Goal: Task Accomplishment & Management: Manage account settings

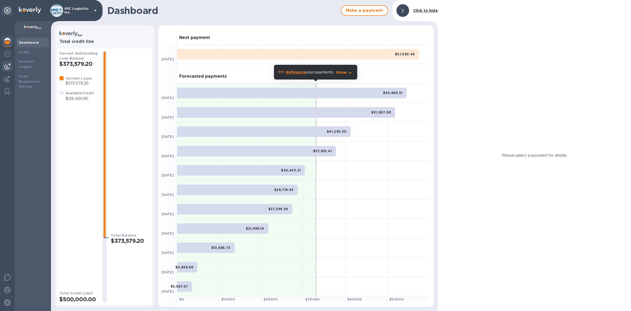
click at [6, 65] on img at bounding box center [7, 66] width 6 height 6
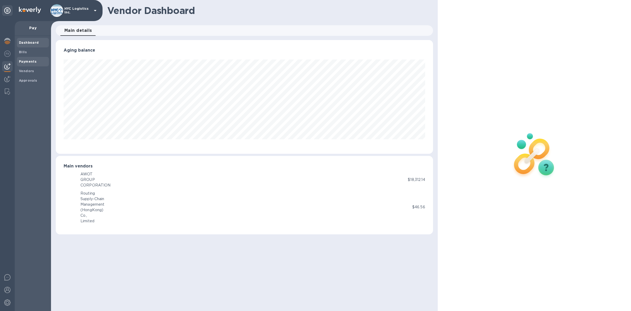
scroll to position [113, 377]
click at [26, 69] on b "Vendors" at bounding box center [26, 71] width 15 height 4
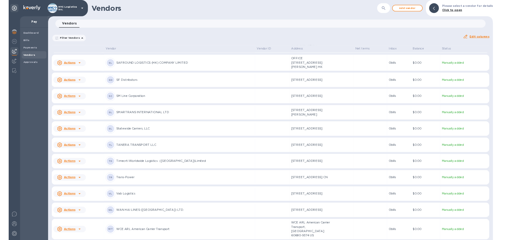
scroll to position [1445, 0]
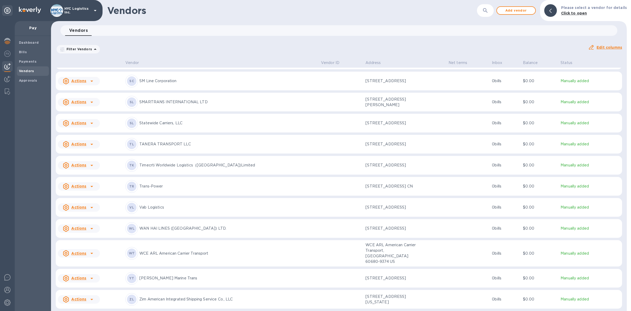
click at [85, 192] on u "Actions" at bounding box center [78, 299] width 15 height 4
click at [89, 192] on b "Add new bill" at bounding box center [85, 287] width 24 height 4
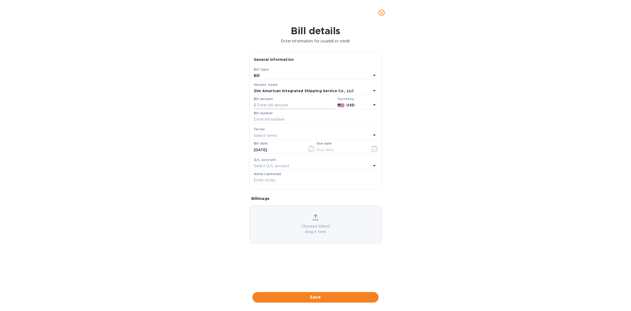
click at [290, 105] on input "text" at bounding box center [295, 105] width 82 height 8
click at [295, 104] on input "text" at bounding box center [295, 105] width 82 height 8
type input "9,315"
click at [303, 120] on input "text" at bounding box center [316, 119] width 124 height 8
paste input "ORFR1609441"
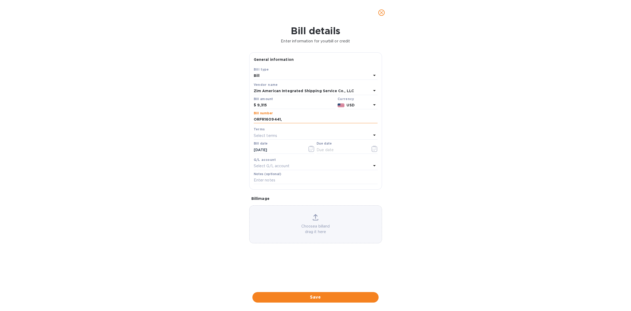
click at [334, 118] on input "ORFR1609441," at bounding box center [316, 119] width 124 height 8
paste input "ORFR1606703"
click at [341, 118] on input "ORFR1609441, ORFR1606703," at bounding box center [316, 119] width 124 height 8
paste input "ORFR1617838"
click at [364, 119] on input "ORFR1609441, ORFR1606703, ORFR1617838," at bounding box center [316, 119] width 124 height 8
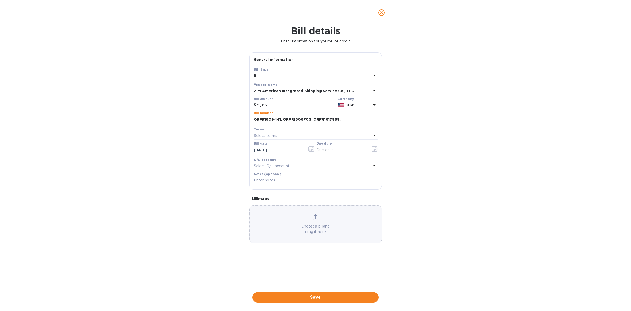
paste input "ORFR1617981"
type input "ORFR1609441, ORFR1606703, ORFR1617838, ORFR1617981"
click at [328, 134] on div "Select terms" at bounding box center [313, 135] width 118 height 7
click at [310, 192] on p "COD" at bounding box center [313, 205] width 111 height 6
type input "[DATE]"
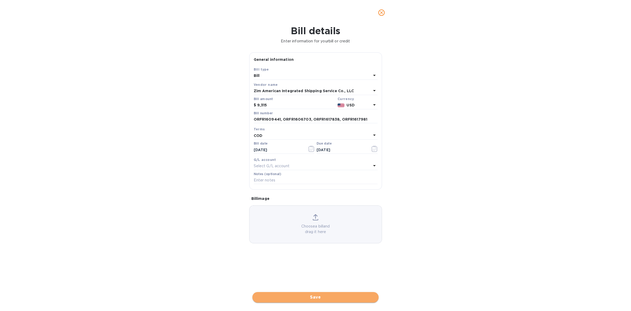
click at [331, 192] on span "Save" at bounding box center [316, 297] width 118 height 6
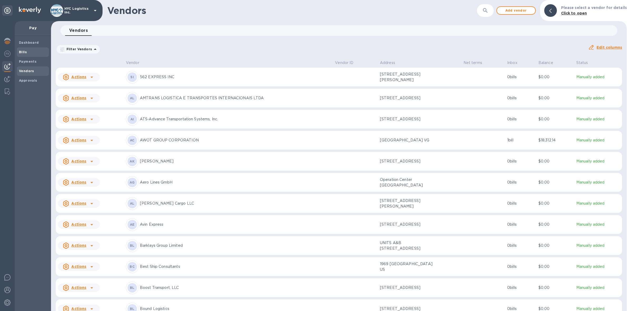
click at [24, 51] on b "Bills" at bounding box center [23, 52] width 8 height 4
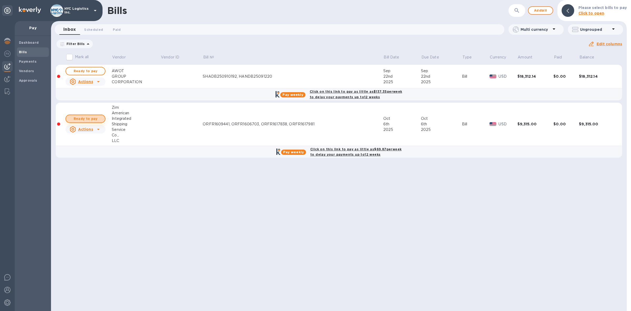
click at [93, 117] on span "Ready to pay" at bounding box center [85, 118] width 31 height 6
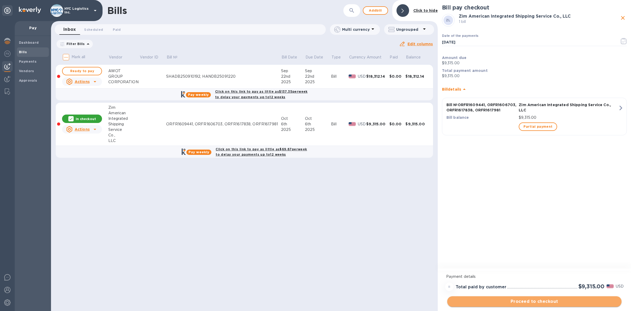
click at [421, 192] on span "Proceed to checkout" at bounding box center [535, 301] width 166 height 6
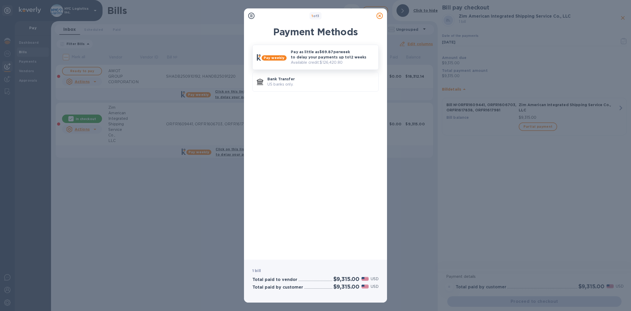
click at [323, 57] on p "Pay as little as $69.87 per week to delay your payments up to 12 weeks" at bounding box center [332, 54] width 83 height 11
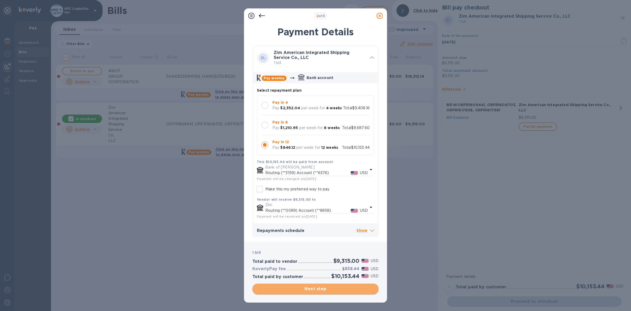
click at [330, 192] on span "Next step" at bounding box center [316, 288] width 118 height 6
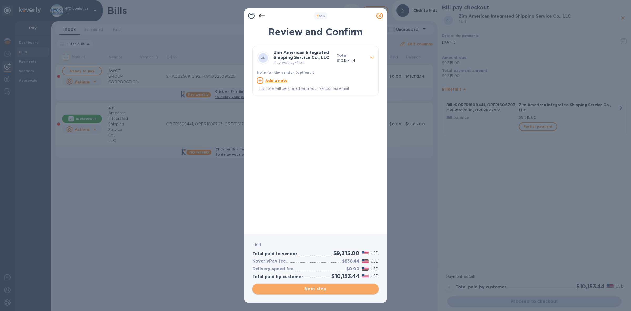
click at [327, 192] on span "Next step" at bounding box center [316, 288] width 118 height 6
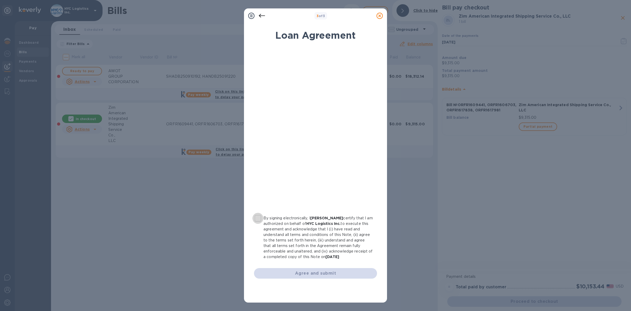
click at [259, 192] on input "By signing electronically, I [PERSON_NAME] certify that I am authorized on beha…" at bounding box center [258, 218] width 11 height 11
checkbox input "true"
click at [311, 192] on span "Agree and submit" at bounding box center [315, 273] width 115 height 6
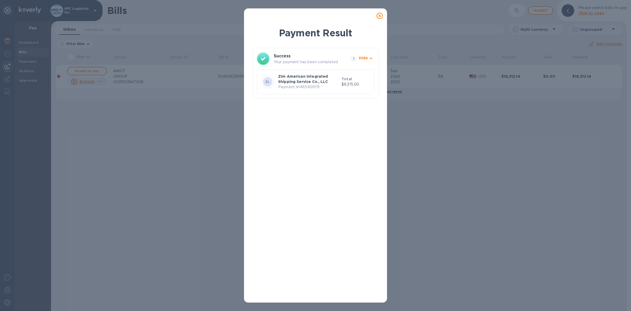
click at [315, 88] on p "Payment № 46540979" at bounding box center [308, 87] width 61 height 6
copy p "46540979"
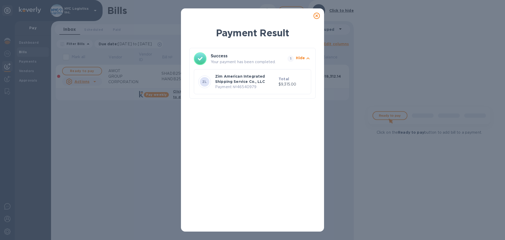
click at [318, 15] on icon at bounding box center [317, 16] width 6 height 6
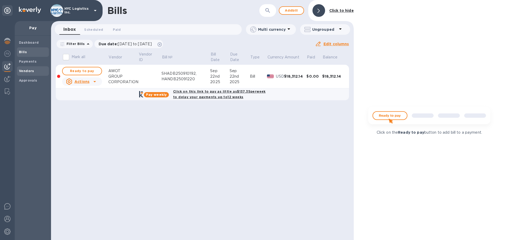
click at [29, 70] on b "Vendors" at bounding box center [26, 71] width 15 height 4
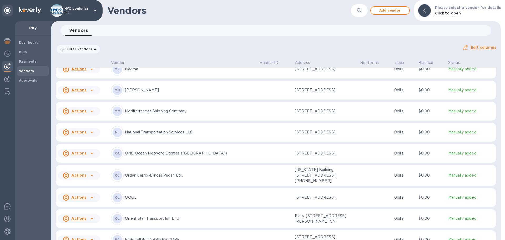
scroll to position [1115, 0]
click at [81, 192] on u "Actions" at bounding box center [78, 197] width 15 height 4
click at [89, 192] on b "Add new bill" at bounding box center [85, 215] width 24 height 4
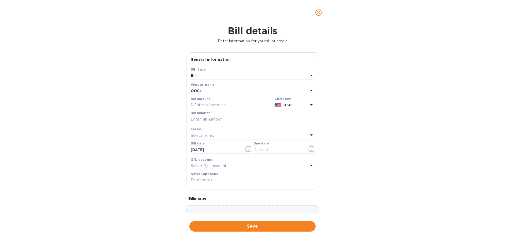
click at [216, 105] on input "text" at bounding box center [232, 105] width 82 height 8
click at [247, 102] on input "text" at bounding box center [232, 105] width 82 height 8
type input "6,300.60"
click at [231, 119] on input "text" at bounding box center [253, 119] width 124 height 8
click at [234, 120] on input "text" at bounding box center [253, 119] width 124 height 8
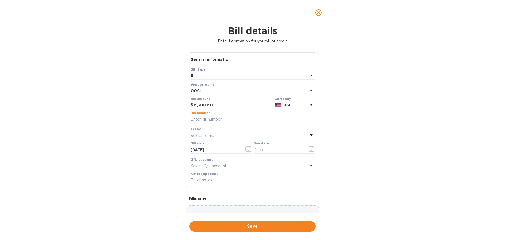
paste input "OOLU8811220100"
click at [240, 134] on div "Select terms" at bounding box center [250, 135] width 118 height 7
click at [234, 118] on input "OOLU8811220100" at bounding box center [253, 119] width 124 height 8
click at [279, 120] on input "OOLU8811220100," at bounding box center [253, 119] width 124 height 8
paste input "OOLU8811219430"
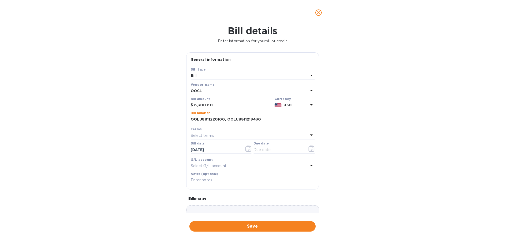
type input "OOLU8811220100, OOLU8811219430"
click at [259, 135] on div "Select terms" at bounding box center [250, 135] width 118 height 7
click at [212, 192] on p "COD" at bounding box center [250, 205] width 111 height 6
type input "[DATE]"
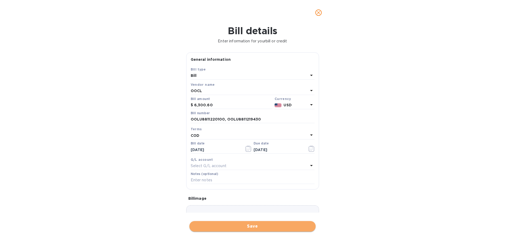
click at [252, 192] on span "Save" at bounding box center [253, 226] width 118 height 6
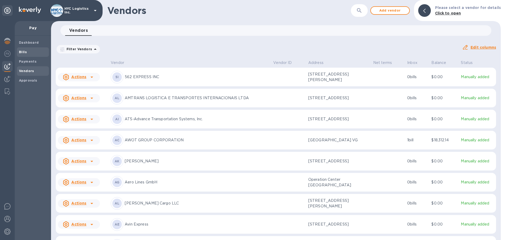
click at [26, 52] on span "Bills" at bounding box center [33, 51] width 28 height 5
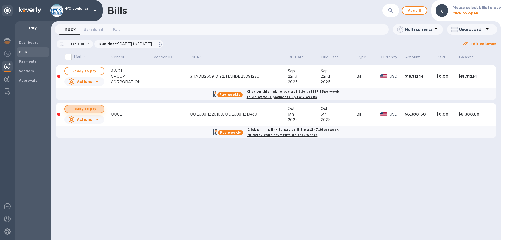
click at [91, 109] on span "Ready to pay" at bounding box center [84, 109] width 31 height 6
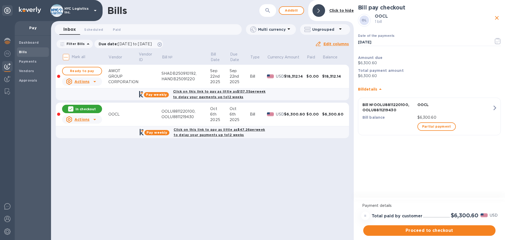
click at [421, 192] on span "Proceed to checkout" at bounding box center [429, 230] width 124 height 6
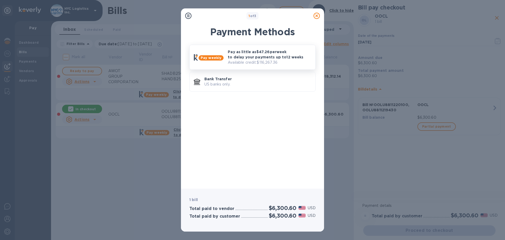
click at [246, 57] on p "Pay as little as $47.26 per week to delay your payments up to 12 weeks" at bounding box center [269, 54] width 83 height 11
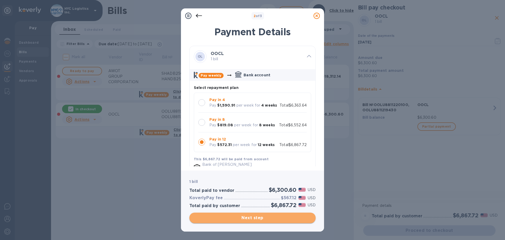
click at [252, 192] on span "Next step" at bounding box center [253, 218] width 118 height 6
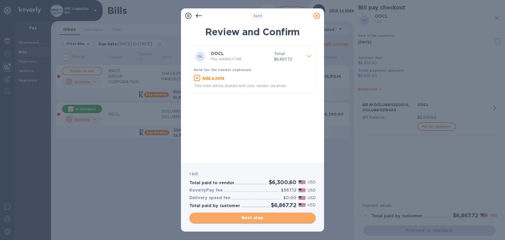
click at [248, 192] on span "Next step" at bounding box center [253, 218] width 118 height 6
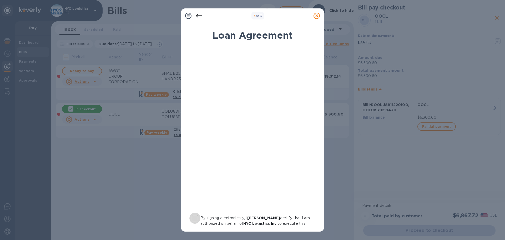
click at [195, 192] on input "By signing electronically, I [PERSON_NAME] certify that I am authorized on beha…" at bounding box center [194, 218] width 11 height 11
checkbox input "true"
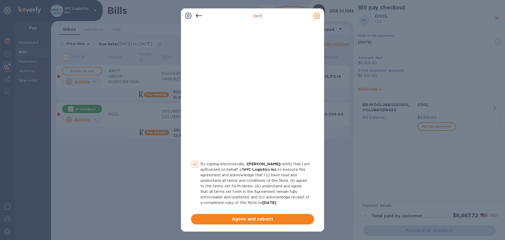
scroll to position [54, 0]
click at [263, 192] on span "Agree and submit" at bounding box center [252, 219] width 115 height 6
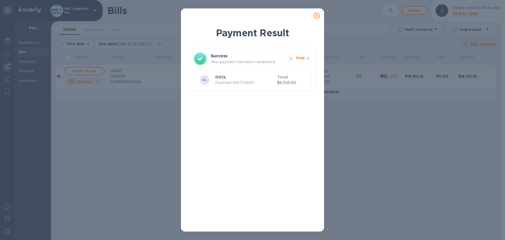
click at [244, 83] on p "Payment № 07126431" at bounding box center [245, 83] width 60 height 6
copy p "07126431"
click at [315, 16] on icon at bounding box center [317, 16] width 6 height 6
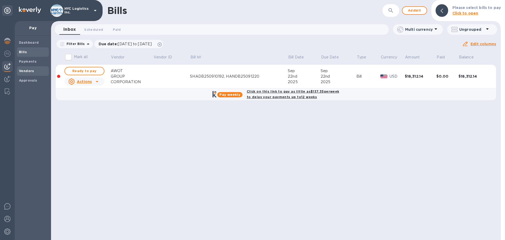
click at [27, 72] on b "Vendors" at bounding box center [26, 71] width 15 height 4
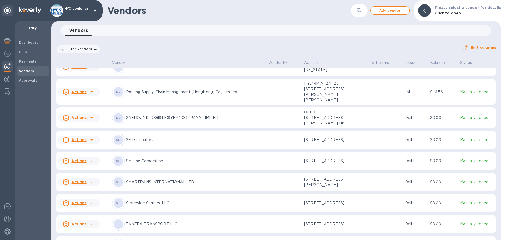
scroll to position [1593, 0]
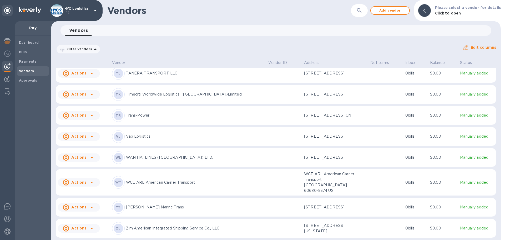
click at [78, 192] on u "Actions" at bounding box center [78, 207] width 15 height 4
click at [88, 192] on b "Add new bill" at bounding box center [85, 216] width 24 height 4
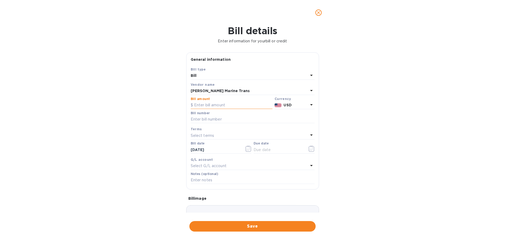
click at [209, 104] on input "text" at bounding box center [232, 105] width 82 height 8
click at [234, 106] on input "text" at bounding box center [232, 105] width 82 height 8
type input "7,740"
click at [233, 122] on input "text" at bounding box center [253, 119] width 124 height 8
click at [221, 119] on input "text" at bounding box center [253, 119] width 124 height 8
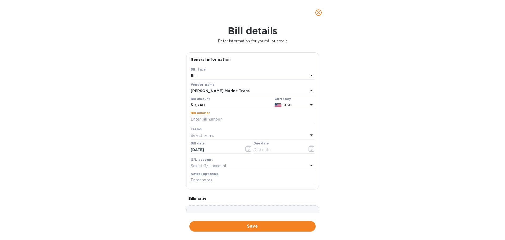
paste input "YMJAE216057531"
click at [273, 122] on input "YMJAE216057531," at bounding box center [253, 119] width 124 height 8
paste input "YMJAE216057562"
click at [275, 119] on input "YMJAE216057531, YMJAE216057562," at bounding box center [253, 119] width 124 height 8
paste input "YMJAE216057354"
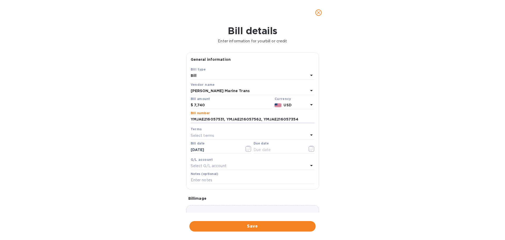
type input "YMJAE216057531, YMJAE216057562, YMJAE216057354"
click at [244, 134] on div "Select terms" at bounding box center [250, 135] width 118 height 7
click at [211, 192] on p "COD" at bounding box center [250, 205] width 111 height 6
type input "[DATE]"
click at [261, 192] on span "Save" at bounding box center [253, 226] width 118 height 6
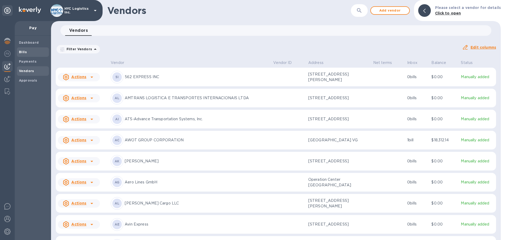
click at [25, 52] on b "Bills" at bounding box center [23, 52] width 8 height 4
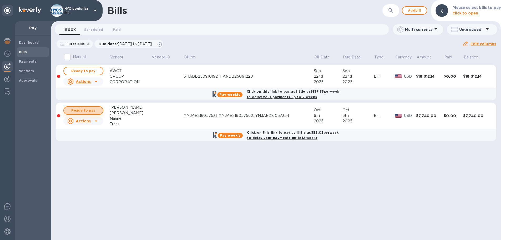
click at [88, 110] on span "Ready to pay" at bounding box center [83, 110] width 31 height 6
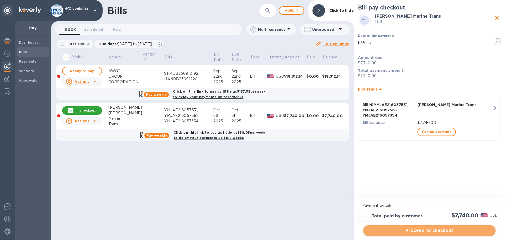
click at [421, 192] on span "Proceed to checkout" at bounding box center [429, 230] width 124 height 6
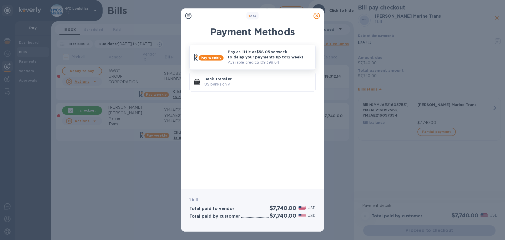
click at [253, 54] on p "Pay as little as $58.05 per week to delay your payments up to 12 weeks" at bounding box center [269, 54] width 83 height 11
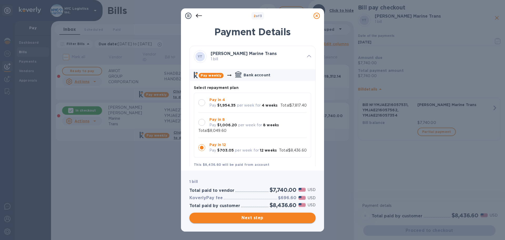
click at [263, 192] on span "Next step" at bounding box center [253, 218] width 118 height 6
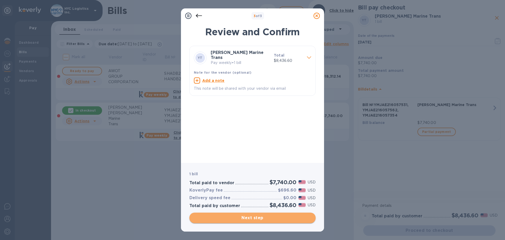
click at [264, 192] on span "Next step" at bounding box center [253, 218] width 118 height 6
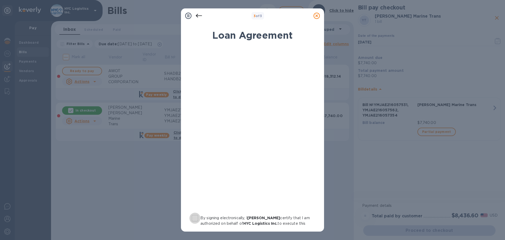
click at [196, 192] on input "By signing electronically, I [PERSON_NAME] certify that I am authorized on beha…" at bounding box center [194, 218] width 11 height 11
checkbox input "true"
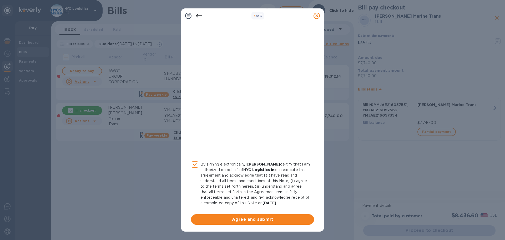
scroll to position [54, 0]
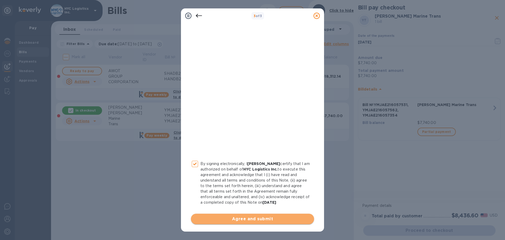
click at [257, 192] on span "Agree and submit" at bounding box center [252, 219] width 115 height 6
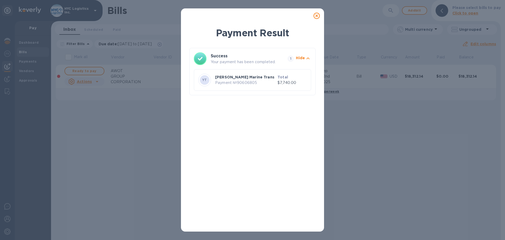
click at [246, 84] on p "Payment № 90606805" at bounding box center [245, 83] width 60 height 6
copy p "90606805"
click at [316, 15] on icon at bounding box center [317, 16] width 6 height 6
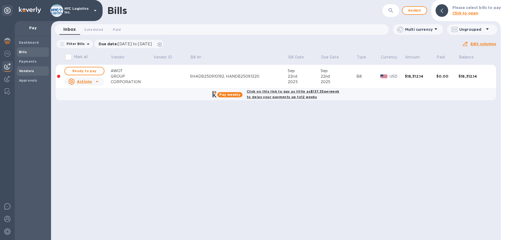
click at [25, 69] on b "Vendors" at bounding box center [26, 71] width 15 height 4
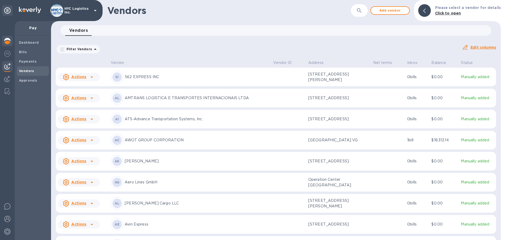
click at [5, 41] on img at bounding box center [7, 41] width 6 height 6
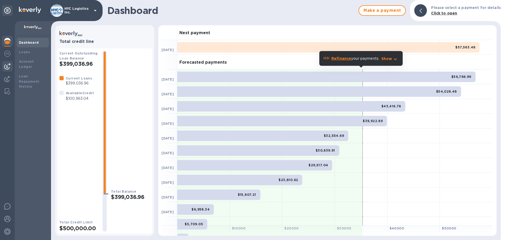
click at [5, 64] on img at bounding box center [7, 66] width 6 height 6
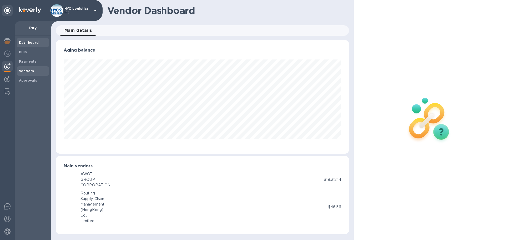
scroll to position [114, 293]
click at [28, 70] on b "Vendors" at bounding box center [26, 71] width 15 height 4
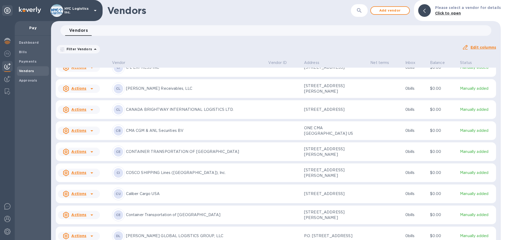
scroll to position [305, 0]
click at [85, 174] on u "Actions" at bounding box center [78, 171] width 15 height 4
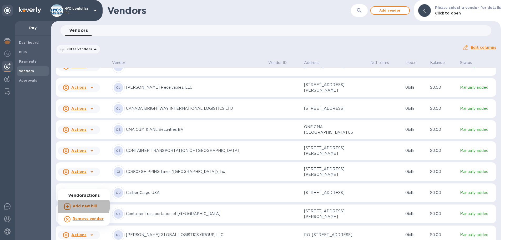
click at [83, 192] on b "Add new bill" at bounding box center [85, 206] width 24 height 4
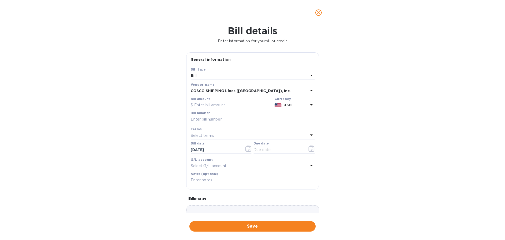
click at [233, 103] on input "text" at bounding box center [232, 105] width 82 height 8
type input "3,125"
click at [255, 119] on input "text" at bounding box center [253, 119] width 124 height 8
paste input "COSU6424313500"
type input "COSU6424313500"
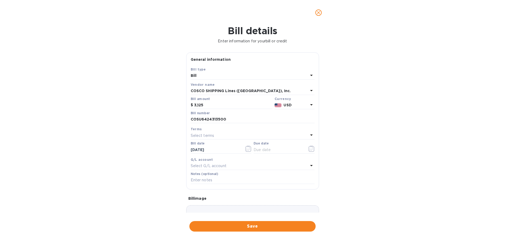
click at [241, 134] on div "Select terms" at bounding box center [250, 135] width 118 height 7
click at [216, 192] on p "COD" at bounding box center [250, 205] width 111 height 6
type input "[DATE]"
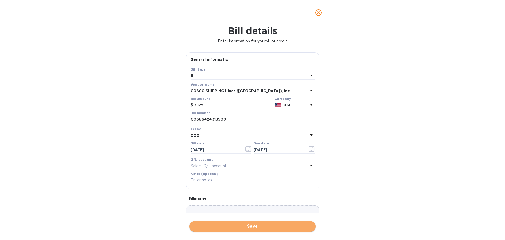
click at [257, 192] on span "Save" at bounding box center [253, 226] width 118 height 6
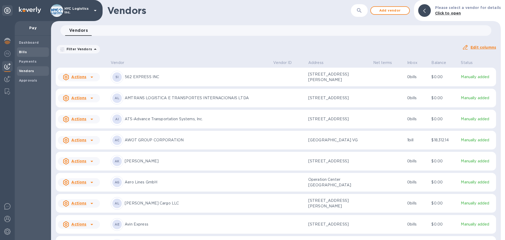
click at [22, 52] on b "Bills" at bounding box center [23, 52] width 8 height 4
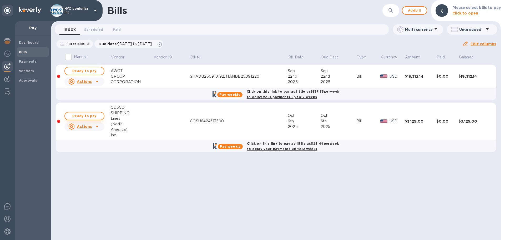
click at [90, 114] on span "Ready to pay" at bounding box center [84, 116] width 31 height 6
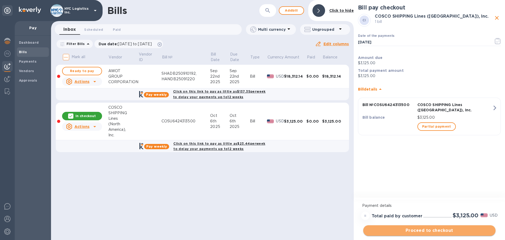
click at [421, 192] on span "Proceed to checkout" at bounding box center [429, 230] width 124 height 6
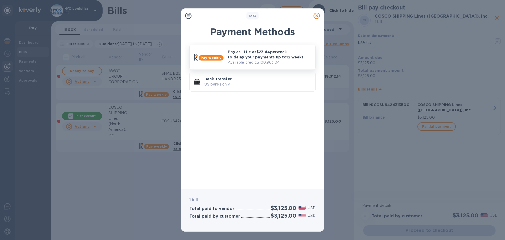
click at [275, 55] on p "Pay as little as $23.44 per week to delay your payments up to 12 weeks" at bounding box center [269, 54] width 83 height 11
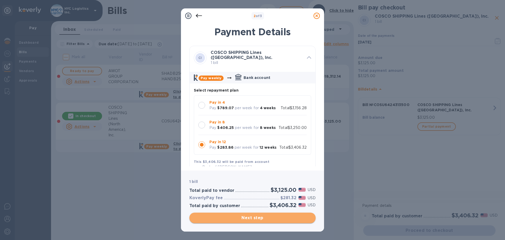
click at [263, 192] on span "Next step" at bounding box center [253, 218] width 118 height 6
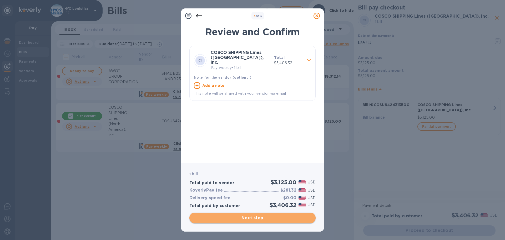
click at [265, 192] on span "Next step" at bounding box center [253, 218] width 118 height 6
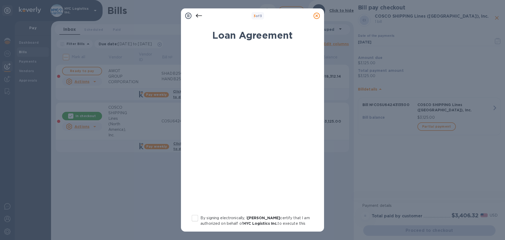
click at [197, 192] on input "By signing electronically, I [PERSON_NAME] certify that I am authorized on beha…" at bounding box center [194, 218] width 11 height 11
checkbox input "true"
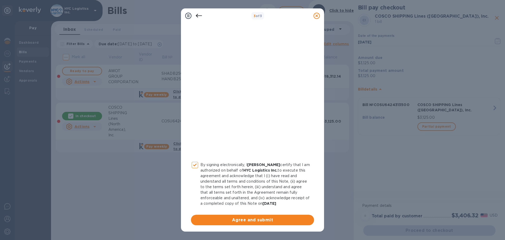
scroll to position [54, 0]
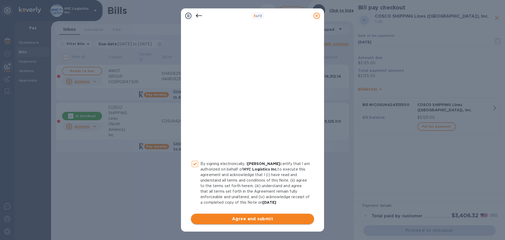
click at [246, 192] on span "Agree and submit" at bounding box center [252, 219] width 115 height 6
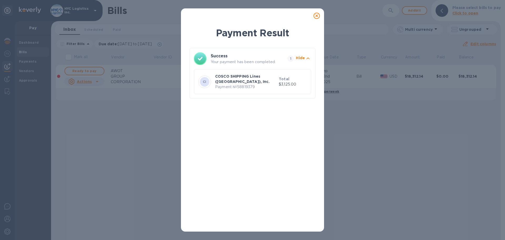
click at [249, 86] on p "Payment № 58819379" at bounding box center [246, 87] width 62 height 6
copy p "58819379"
click at [316, 16] on icon at bounding box center [317, 16] width 6 height 6
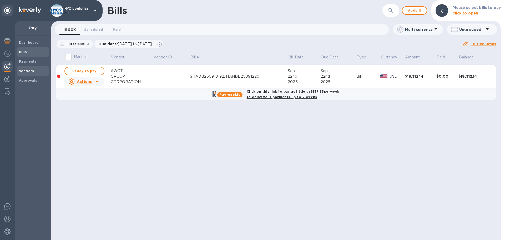
click at [26, 69] on b "Vendors" at bounding box center [26, 71] width 15 height 4
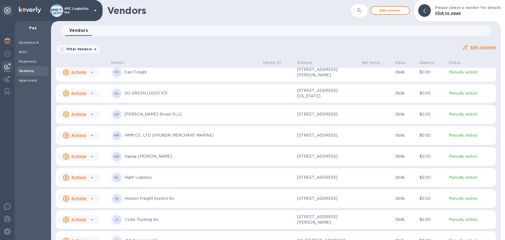
scroll to position [734, 0]
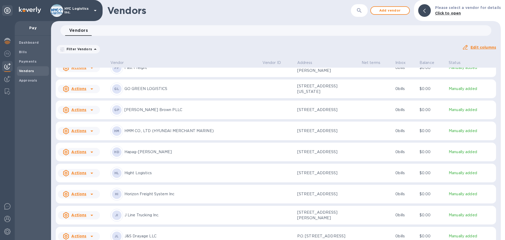
click at [84, 192] on u "Actions" at bounding box center [78, 194] width 15 height 4
click at [90, 192] on b "Add new bill" at bounding box center [85, 214] width 24 height 4
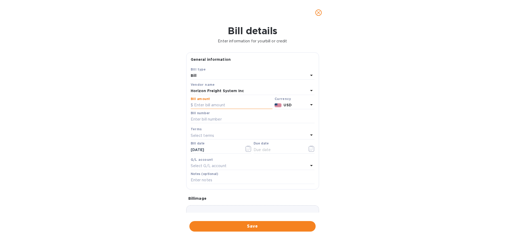
click at [217, 104] on input "text" at bounding box center [232, 105] width 82 height 8
click at [226, 104] on input "text" at bounding box center [232, 105] width 82 height 8
type input "9,553.10"
click at [228, 119] on input "text" at bounding box center [253, 119] width 124 height 8
type input "assorted Sep"
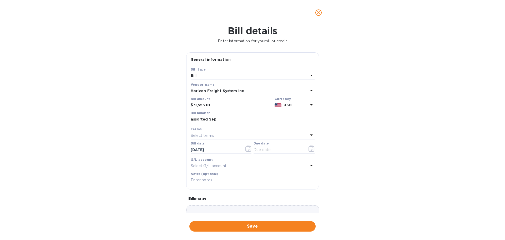
click at [230, 133] on div "Select terms" at bounding box center [250, 135] width 118 height 7
click at [212, 192] on p "COD" at bounding box center [250, 205] width 111 height 6
type input "[DATE]"
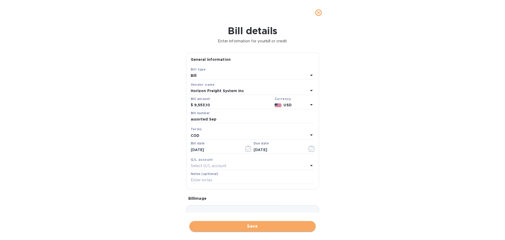
click at [247, 192] on span "Save" at bounding box center [253, 226] width 118 height 6
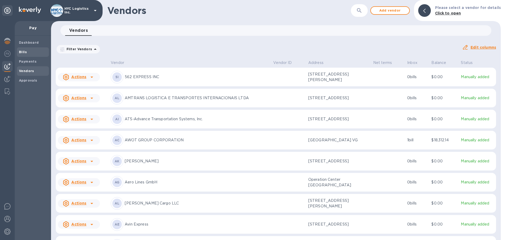
click at [25, 51] on b "Bills" at bounding box center [23, 52] width 8 height 4
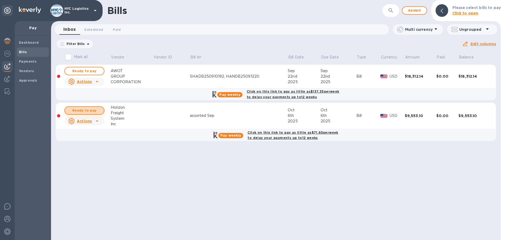
click at [90, 108] on span "Ready to pay" at bounding box center [84, 110] width 31 height 6
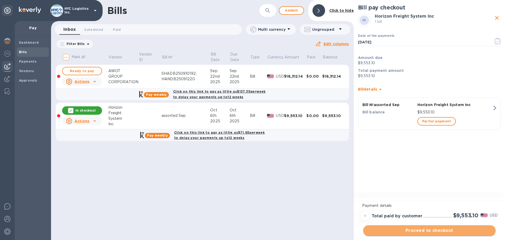
click at [421, 192] on span "Proceed to checkout" at bounding box center [429, 230] width 124 height 6
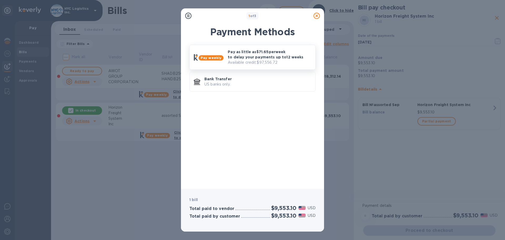
click at [265, 57] on p "Pay as little as $71.65 per week to delay your payments up to 12 weeks" at bounding box center [269, 54] width 83 height 11
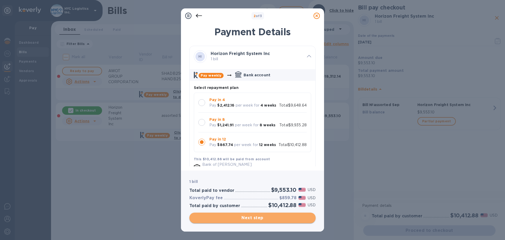
click at [284, 192] on span "Next step" at bounding box center [253, 218] width 118 height 6
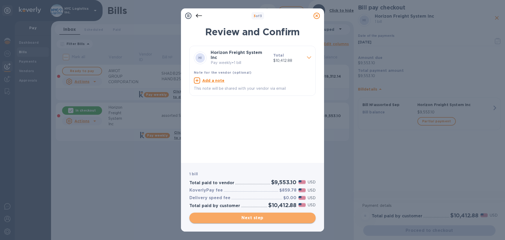
click at [263, 192] on span "Next step" at bounding box center [253, 218] width 118 height 6
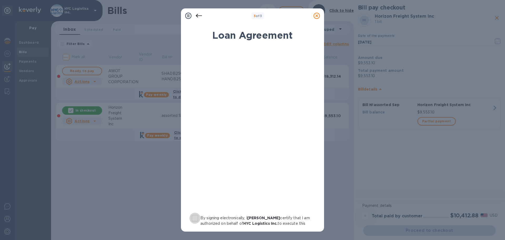
click at [195, 192] on input "By signing electronically, I [PERSON_NAME] certify that I am authorized on beha…" at bounding box center [194, 218] width 11 height 11
checkbox input "true"
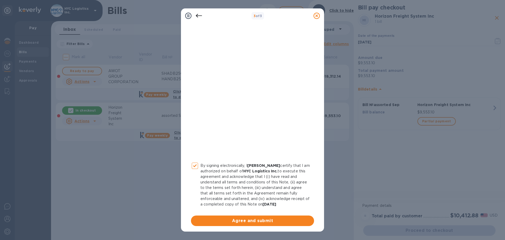
scroll to position [54, 0]
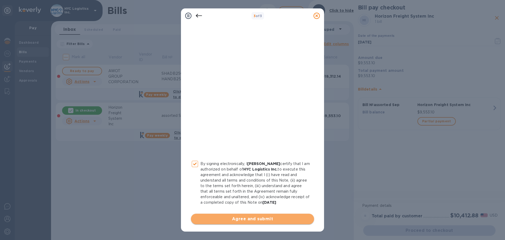
click at [266, 192] on span "Agree and submit" at bounding box center [252, 219] width 115 height 6
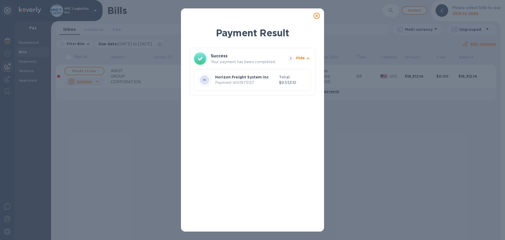
click at [250, 83] on p "Payment № 01975137" at bounding box center [246, 83] width 62 height 6
copy p "01975137"
click at [316, 15] on icon at bounding box center [317, 16] width 6 height 6
